Goal: Task Accomplishment & Management: Manage account settings

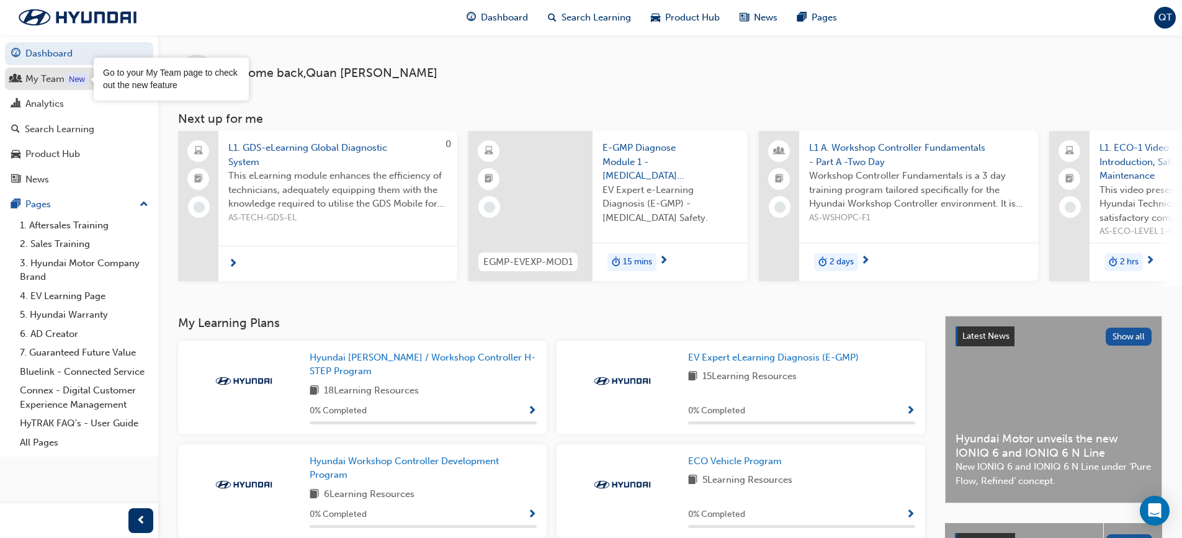
click at [70, 78] on div "New" at bounding box center [76, 79] width 21 height 12
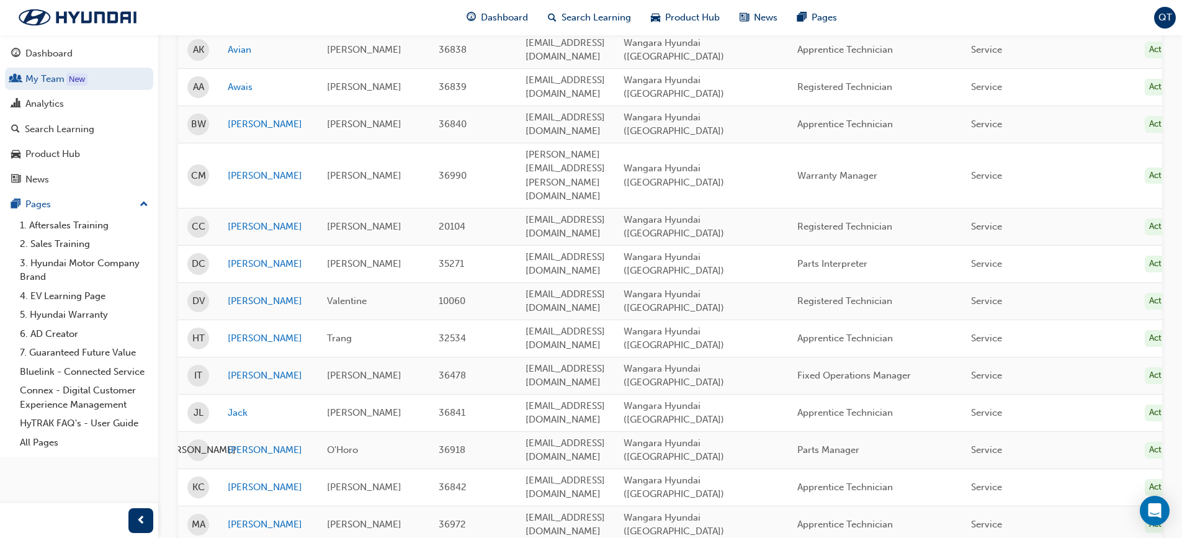
scroll to position [310, 0]
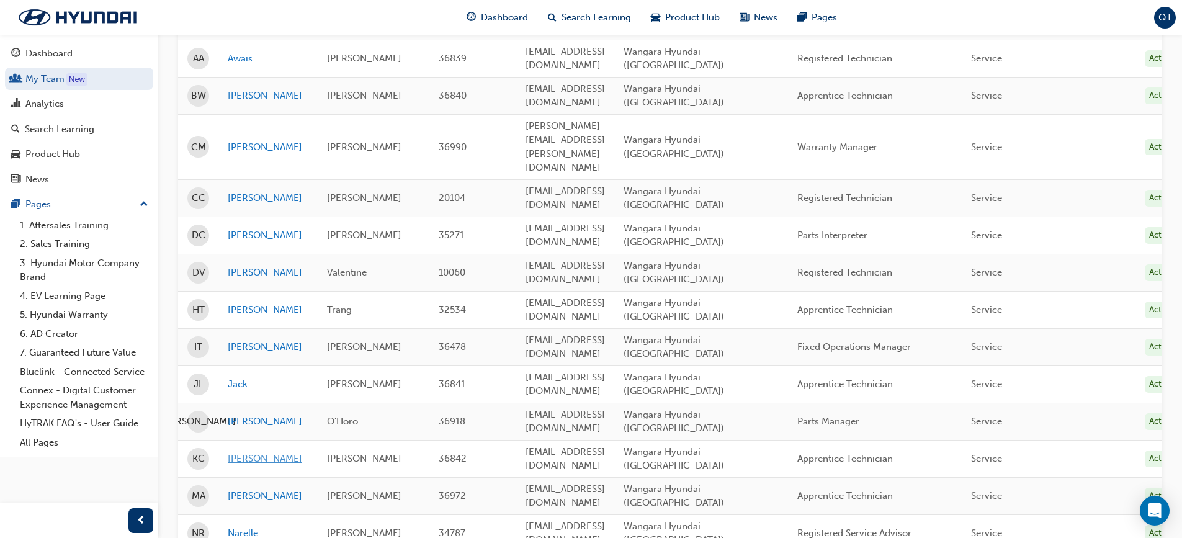
click at [238, 452] on link "[PERSON_NAME]" at bounding box center [268, 459] width 81 height 14
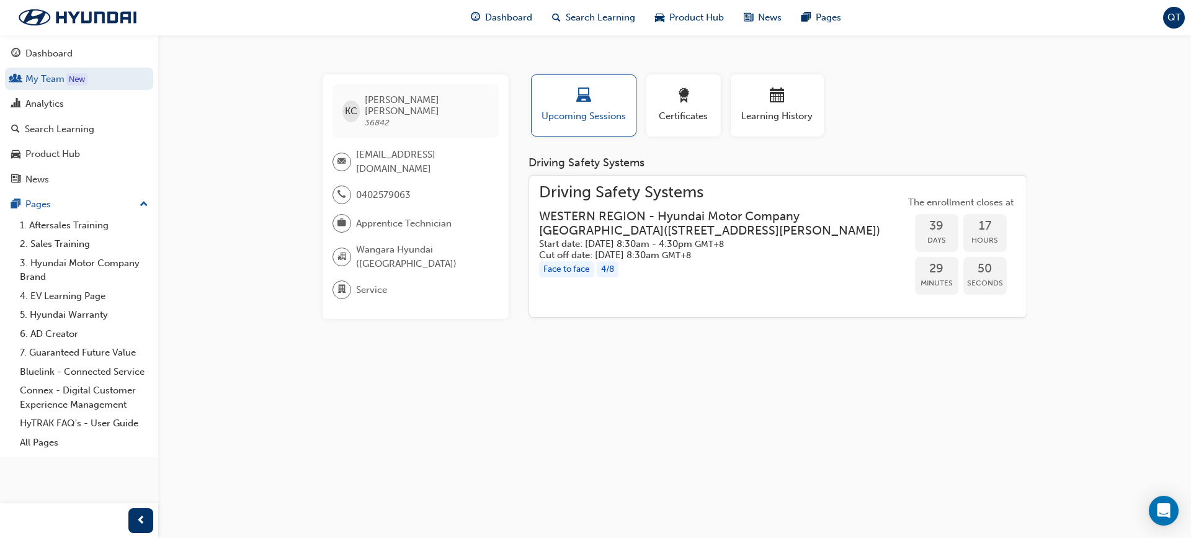
click at [699, 219] on h3 "WESTERN REGION - Hyundai Motor Company [GEOGRAPHIC_DATA] ( [STREET_ADDRESS][PER…" at bounding box center [712, 223] width 346 height 29
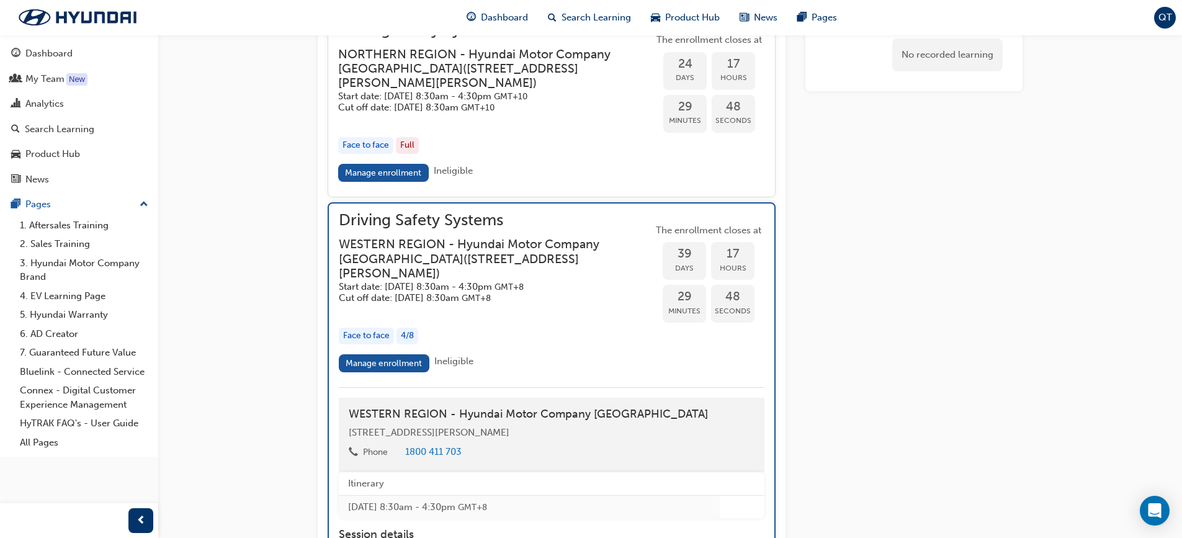
scroll to position [1488, 0]
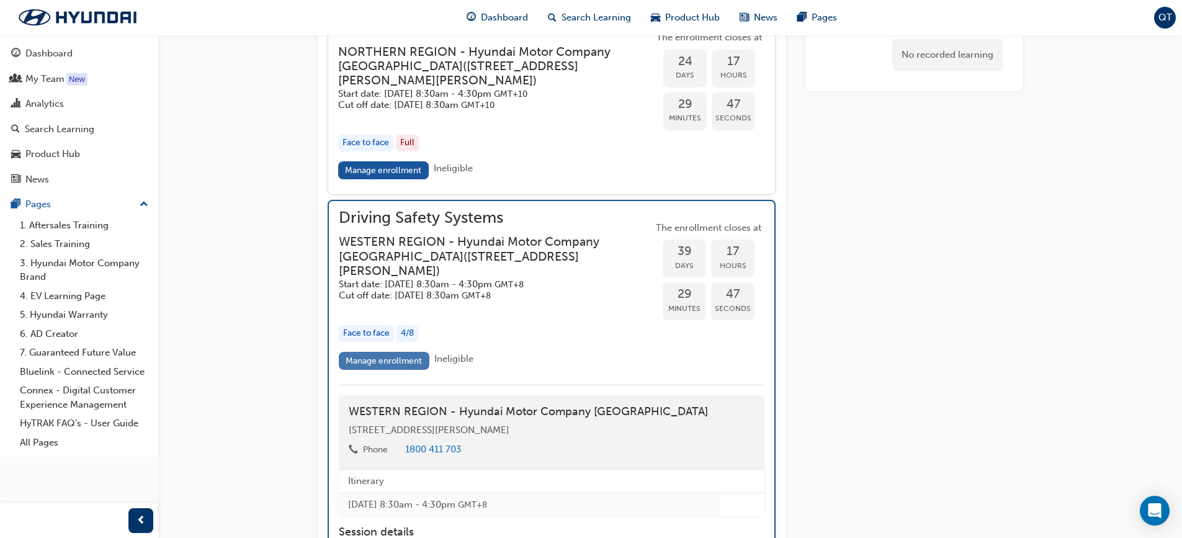
click at [393, 370] on link "Manage enrollment" at bounding box center [384, 361] width 91 height 18
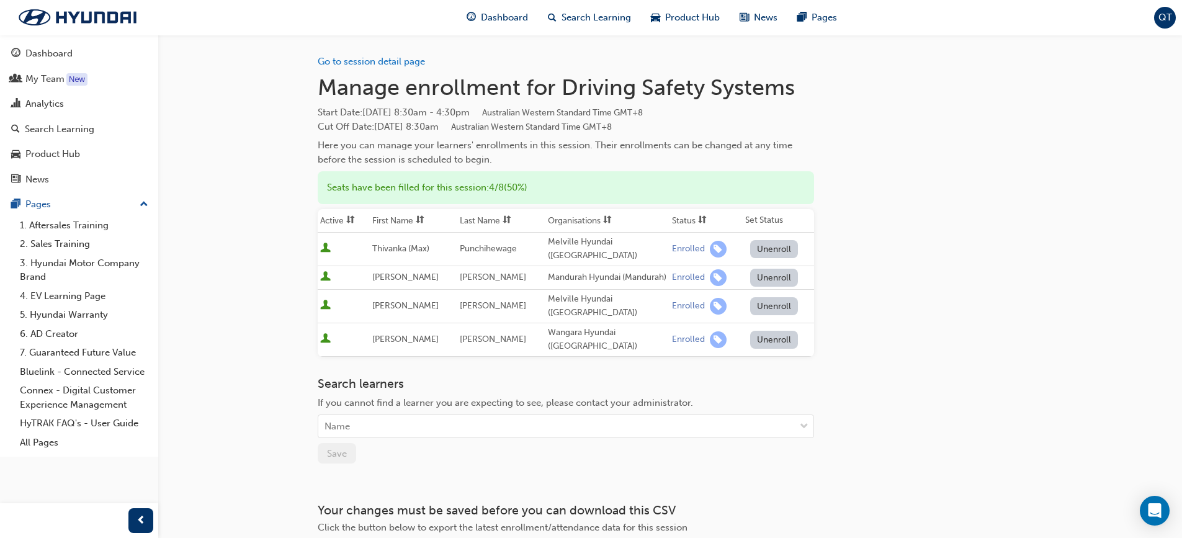
click at [768, 331] on button "Unenroll" at bounding box center [774, 340] width 48 height 18
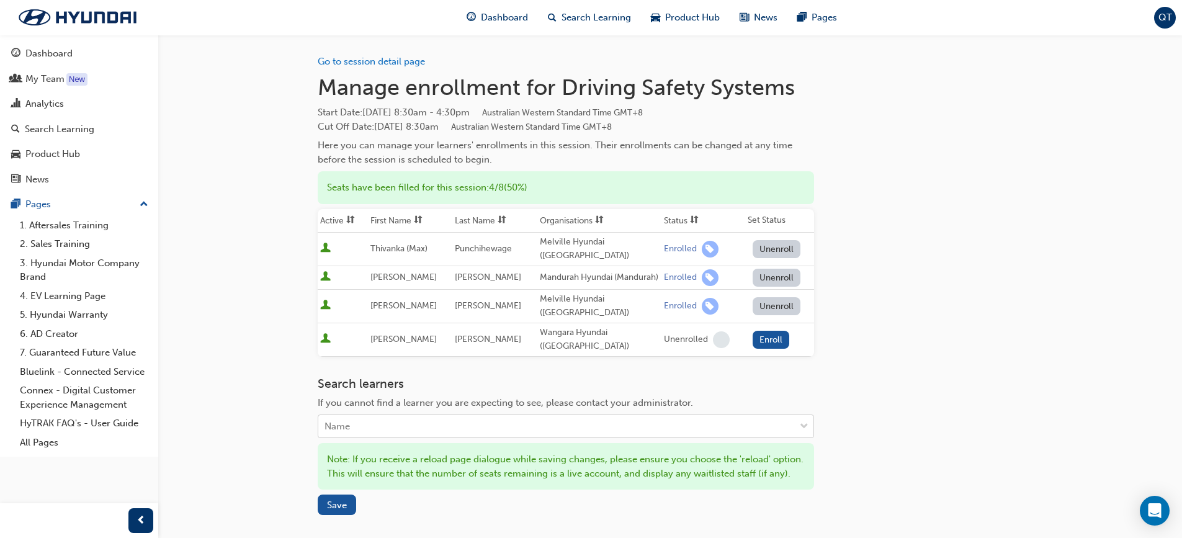
click at [458, 416] on div "Name" at bounding box center [556, 427] width 476 height 22
click at [83, 74] on div "New" at bounding box center [76, 79] width 21 height 12
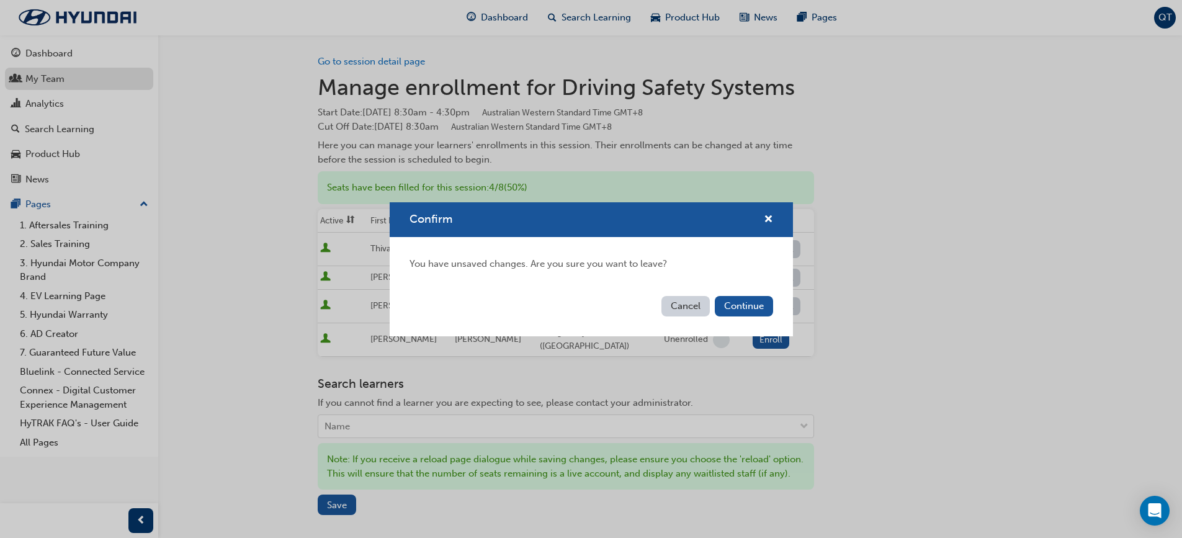
click at [685, 310] on button "Cancel" at bounding box center [685, 306] width 48 height 20
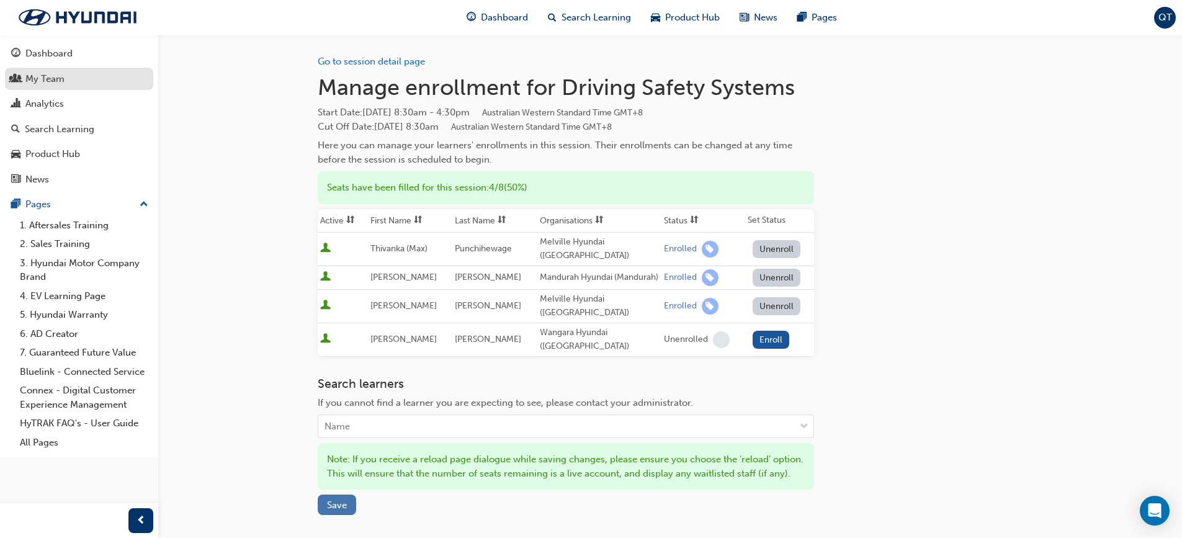
click at [342, 494] on button "Save" at bounding box center [337, 504] width 38 height 20
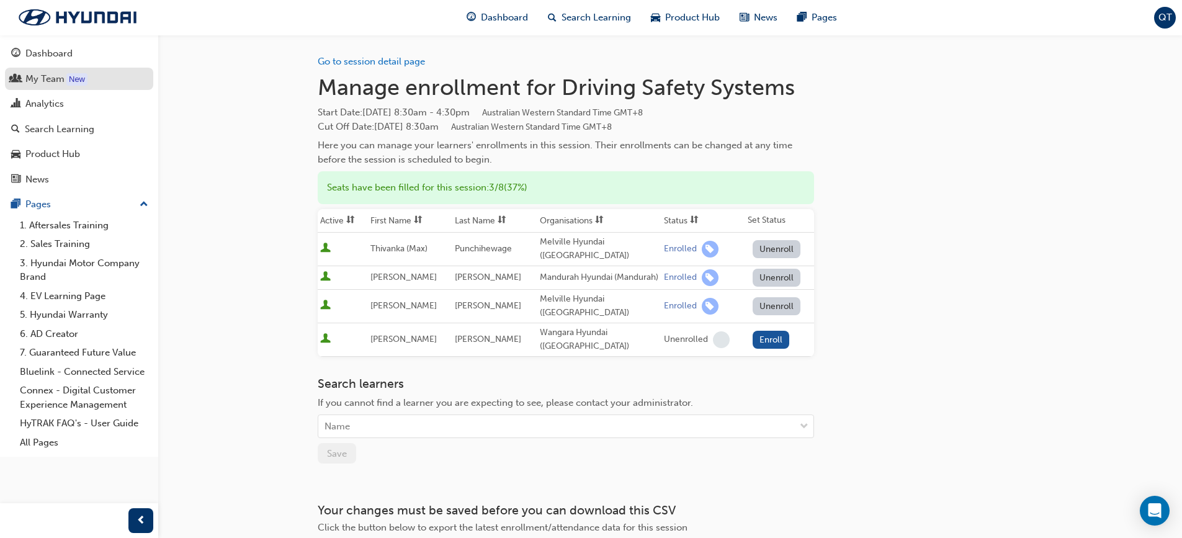
click at [54, 73] on div "My Team" at bounding box center [44, 79] width 39 height 14
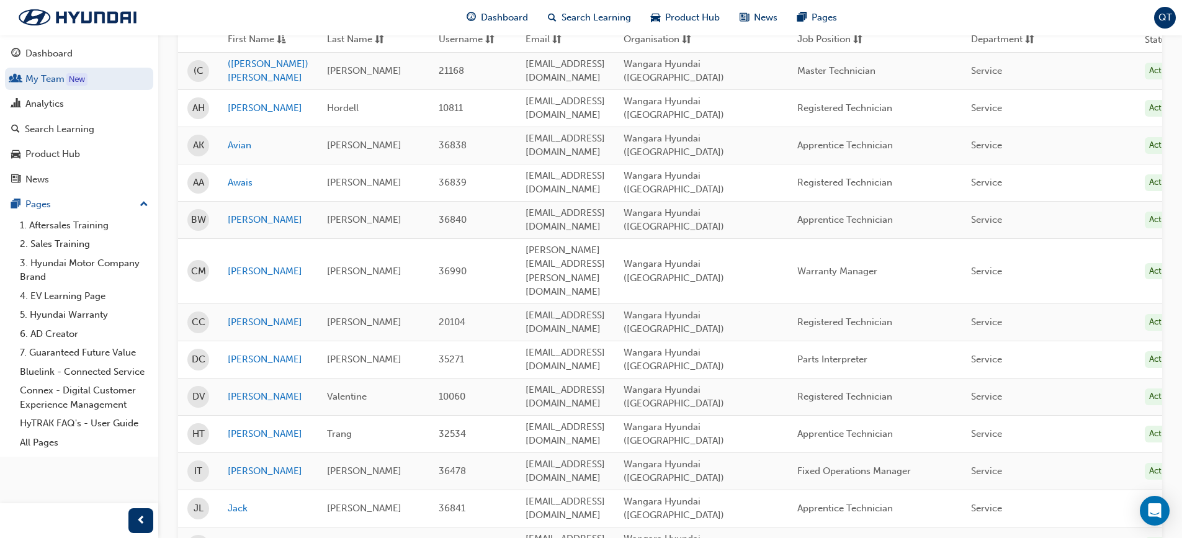
scroll to position [248, 0]
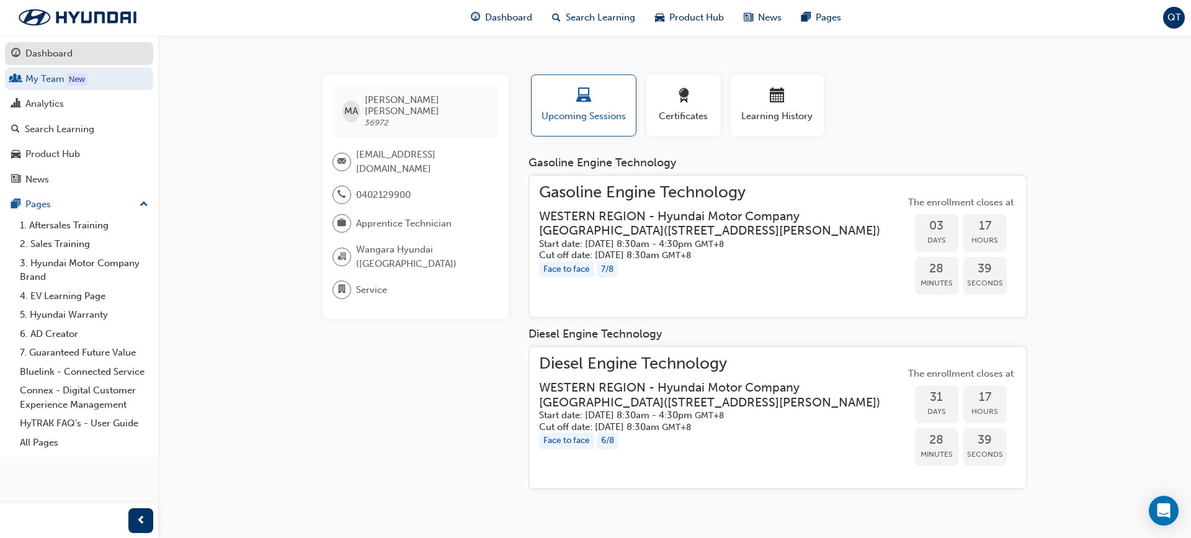
click at [51, 61] on link "Dashboard" at bounding box center [79, 53] width 148 height 23
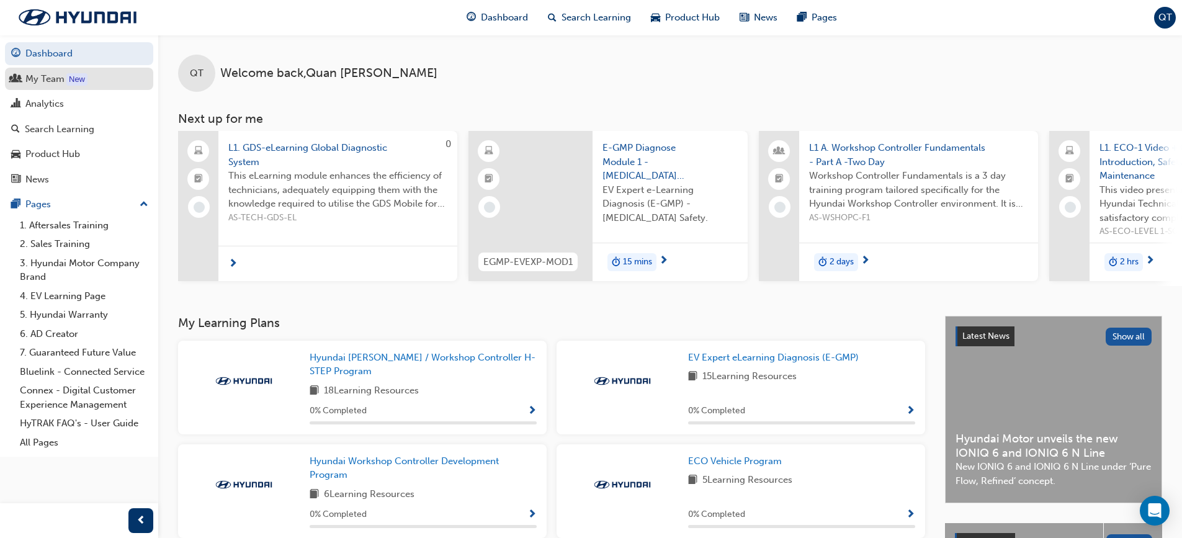
click at [54, 83] on div "My Team" at bounding box center [44, 79] width 39 height 14
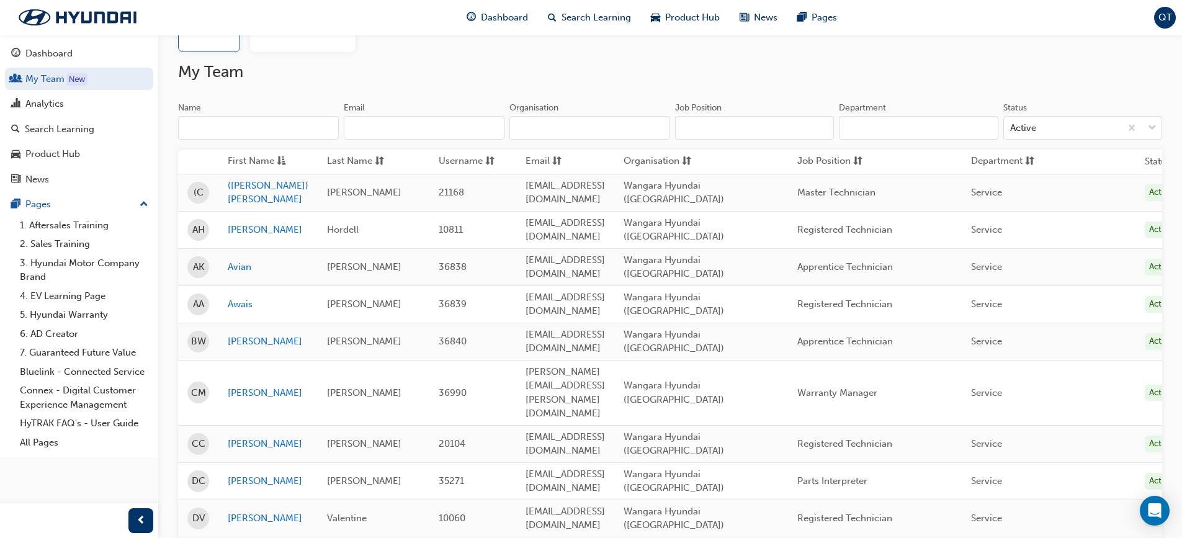
scroll to position [124, 0]
